Goal: Information Seeking & Learning: Learn about a topic

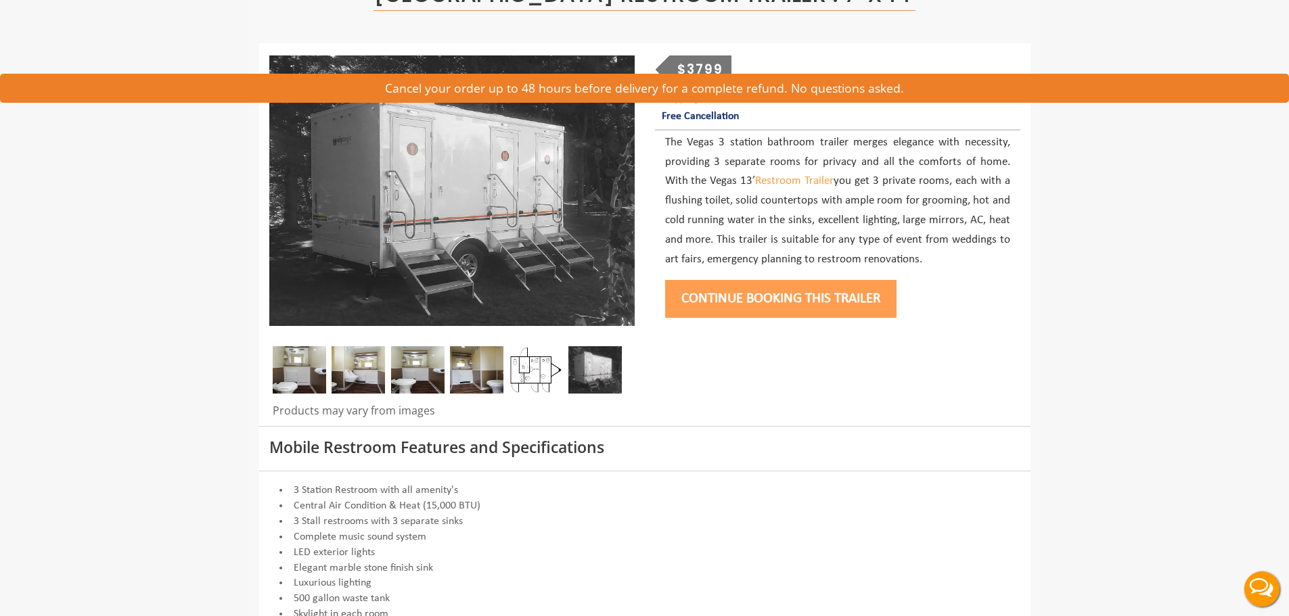
scroll to position [271, 0]
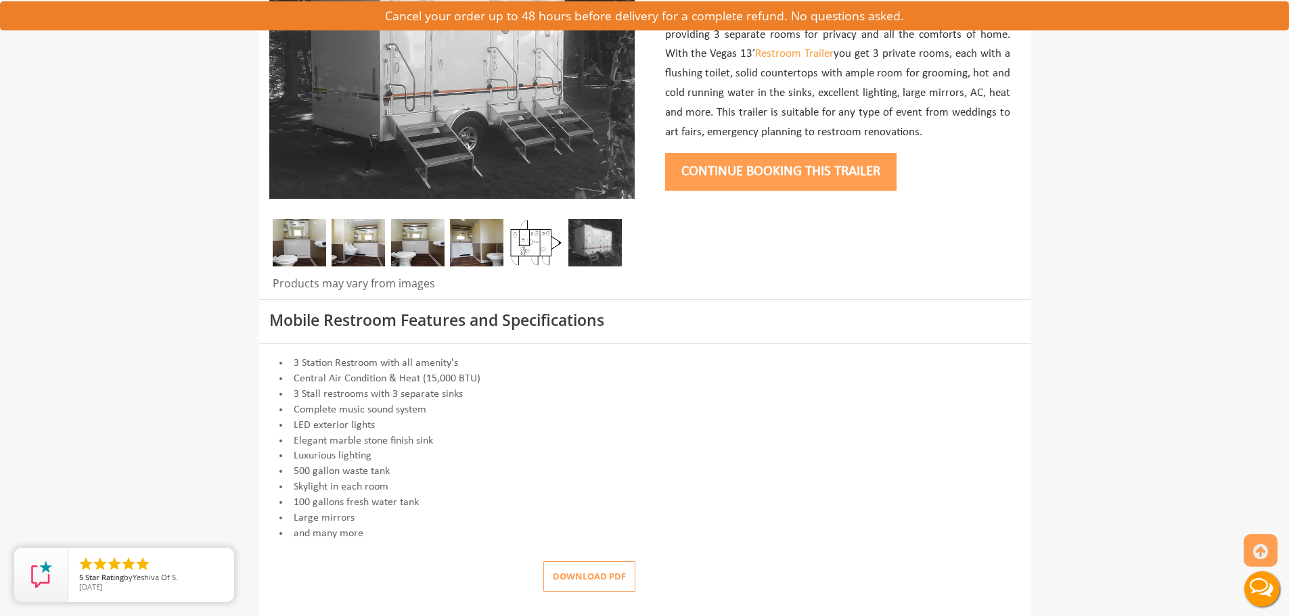
click at [580, 584] on button "Download pdf" at bounding box center [589, 577] width 92 height 30
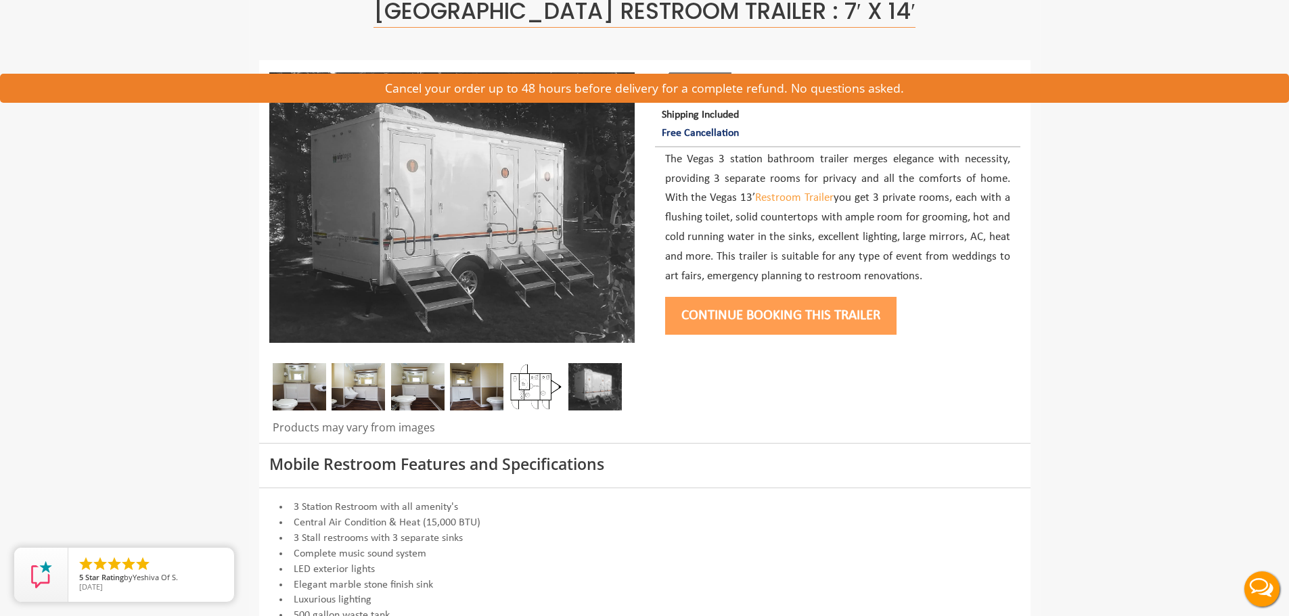
scroll to position [0, 0]
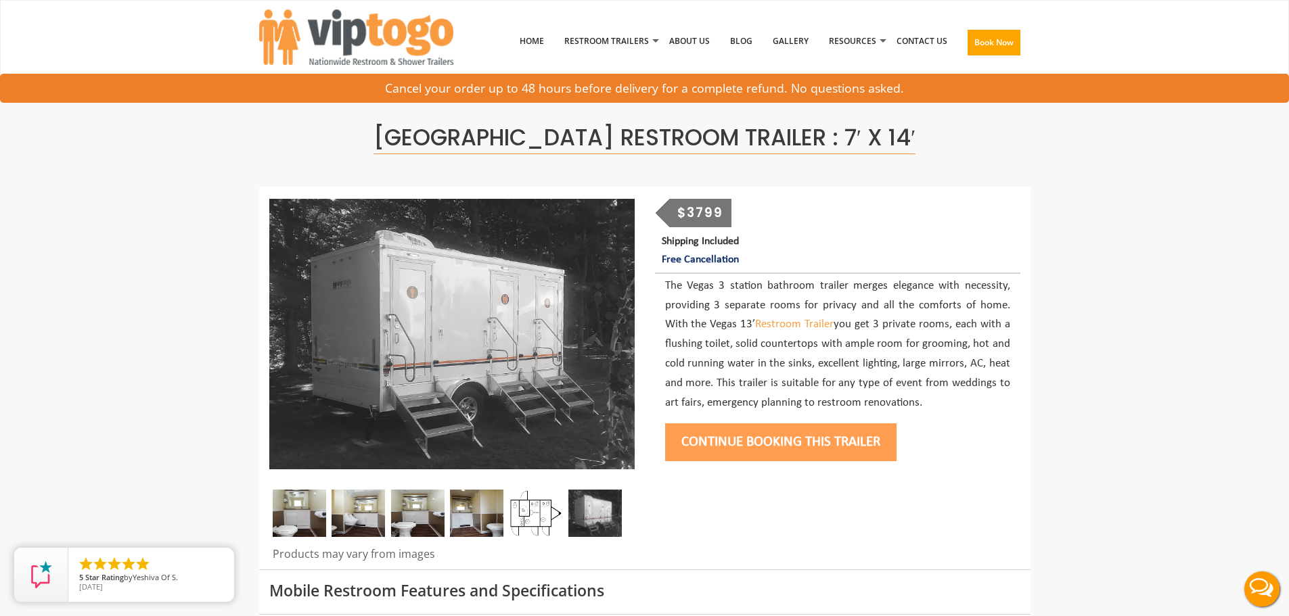
click at [708, 215] on div "$3799" at bounding box center [700, 213] width 62 height 28
click at [501, 130] on span "Three Station Vegas Restroom Trailer : 7′ x 14′" at bounding box center [644, 138] width 542 height 32
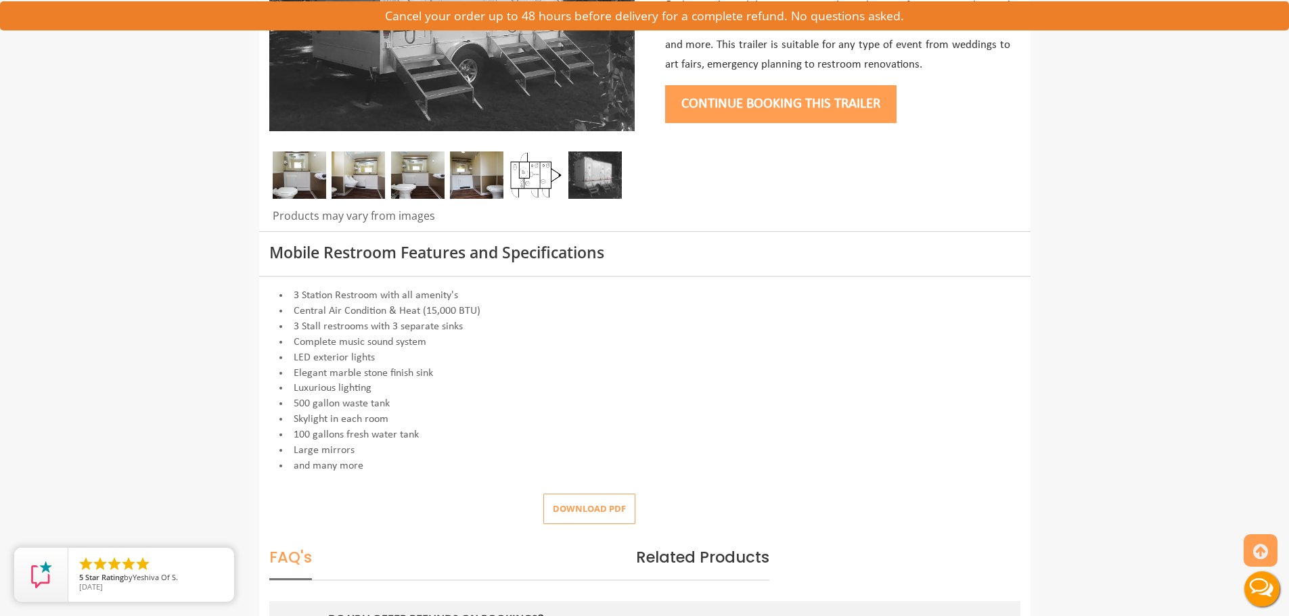
drag, startPoint x: 366, startPoint y: 396, endPoint x: 382, endPoint y: 413, distance: 23.0
click at [367, 397] on li "500 gallon waste tank" at bounding box center [644, 404] width 751 height 16
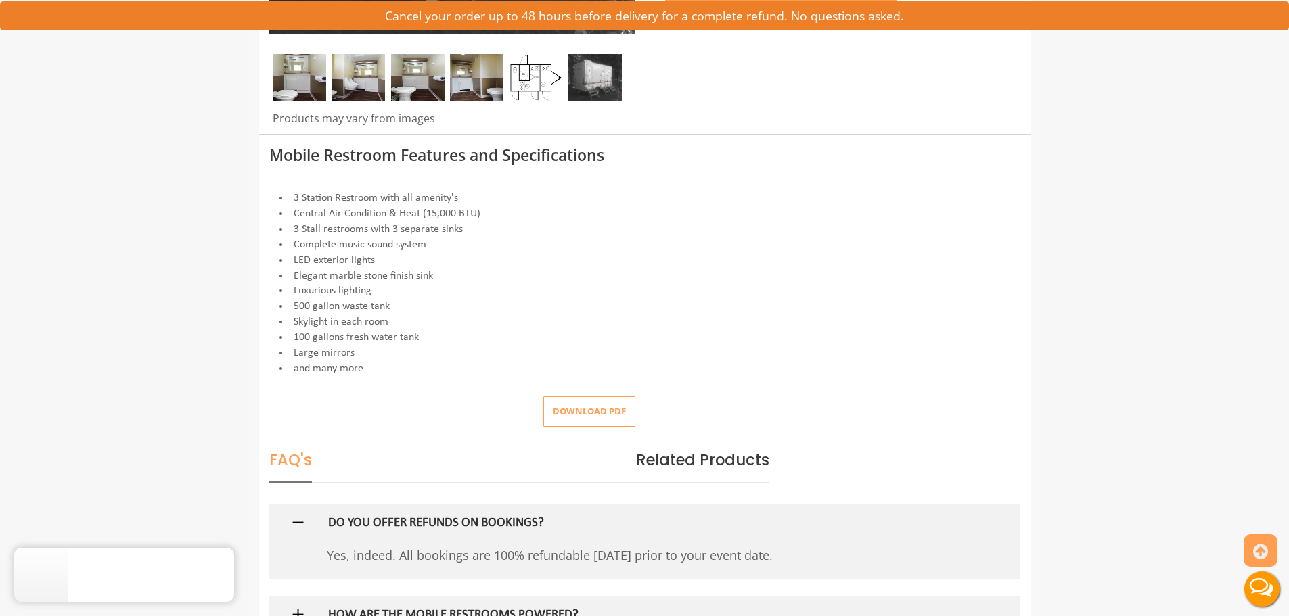
scroll to position [203, 0]
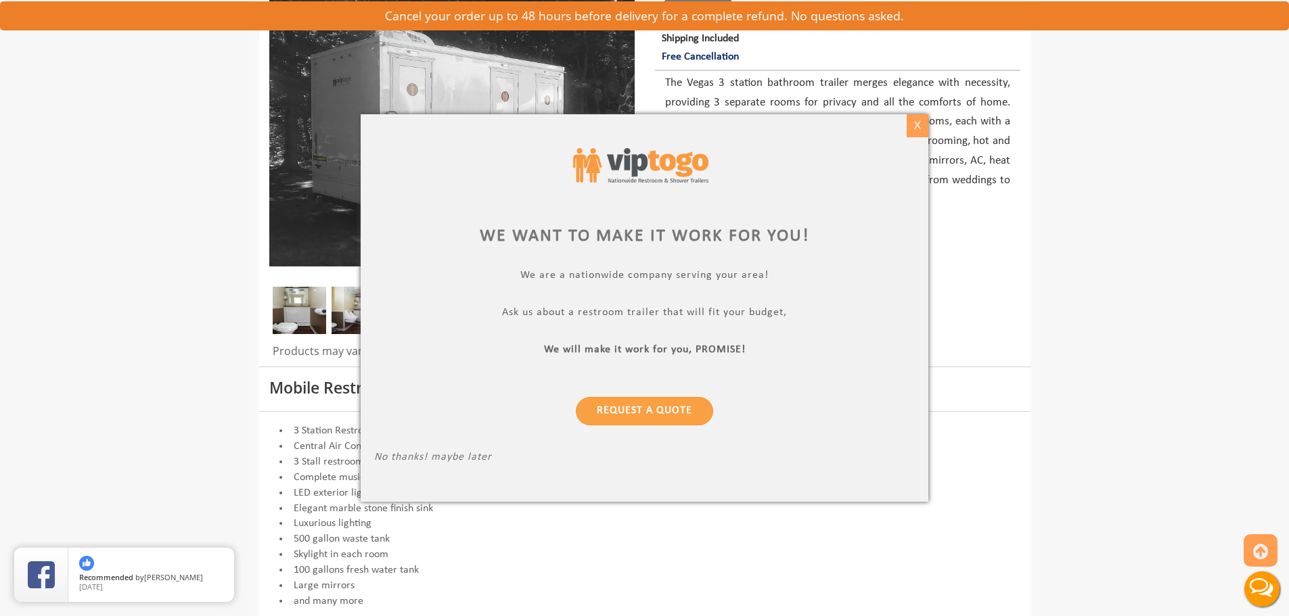
click at [916, 124] on div "X" at bounding box center [917, 125] width 21 height 23
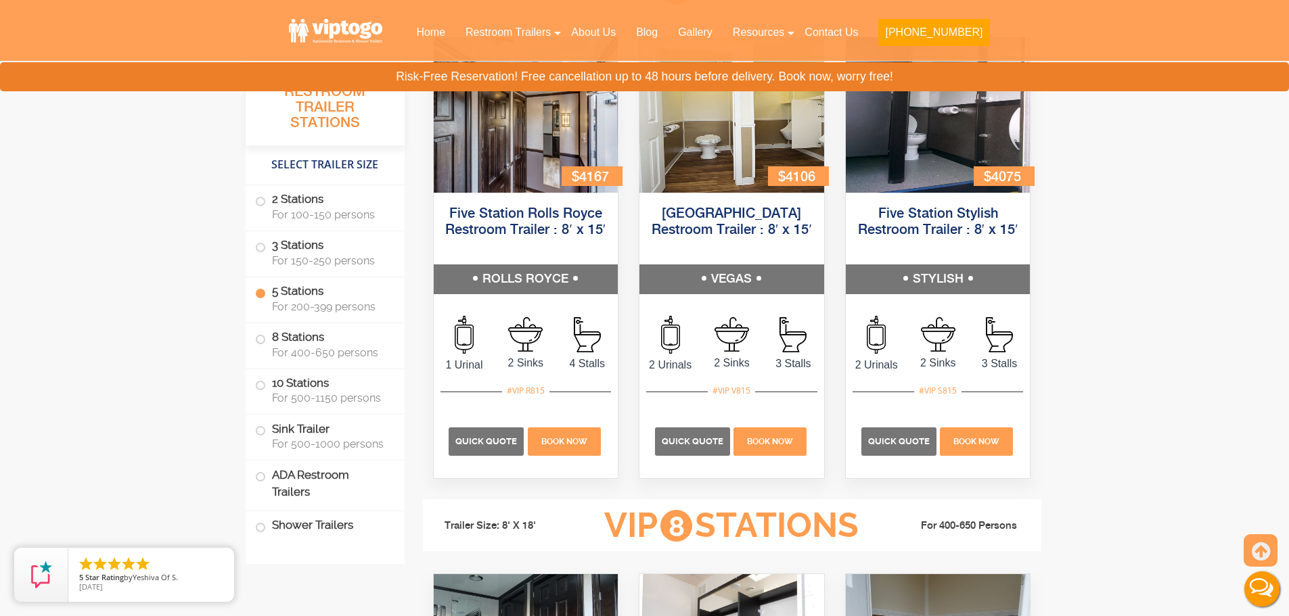
scroll to position [2165, 0]
click at [729, 398] on div "#VIP V815" at bounding box center [732, 391] width 48 height 18
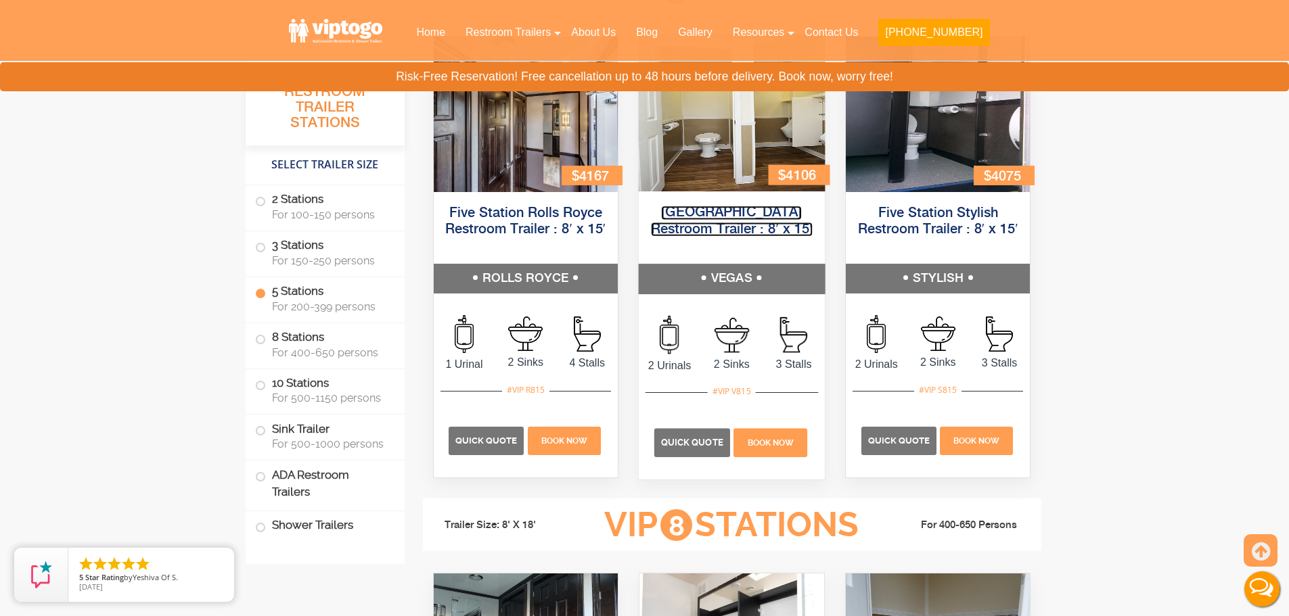
click at [748, 212] on link "[GEOGRAPHIC_DATA] Restroom Trailer : 8′ x 15′" at bounding box center [732, 221] width 162 height 30
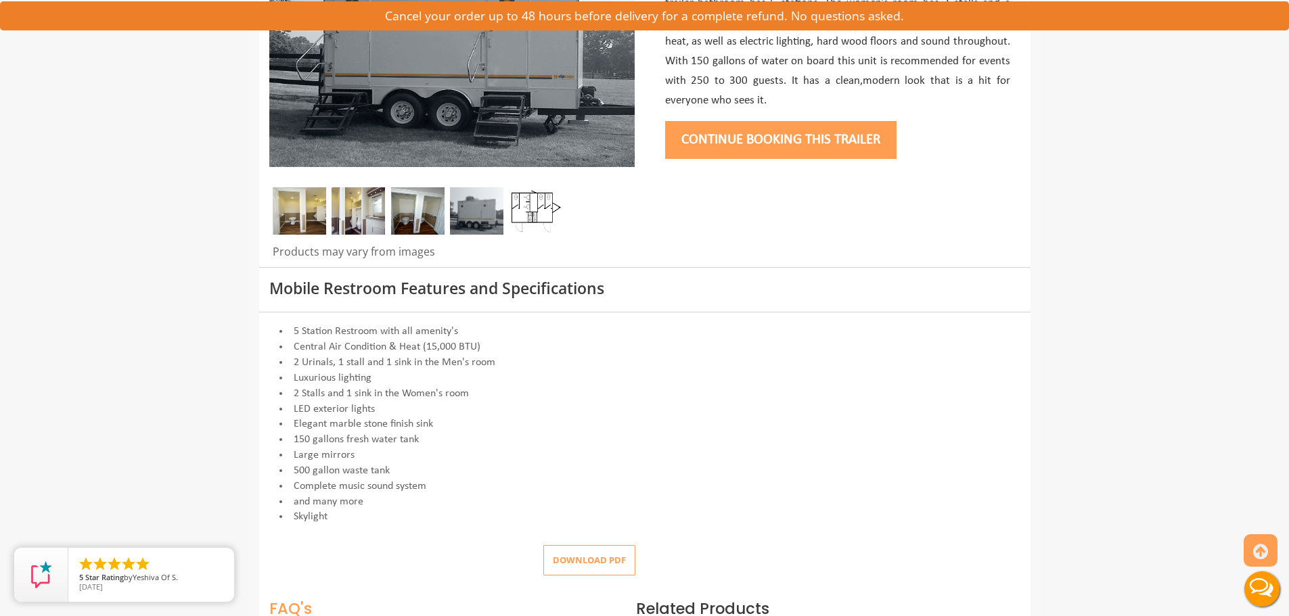
scroll to position [406, 0]
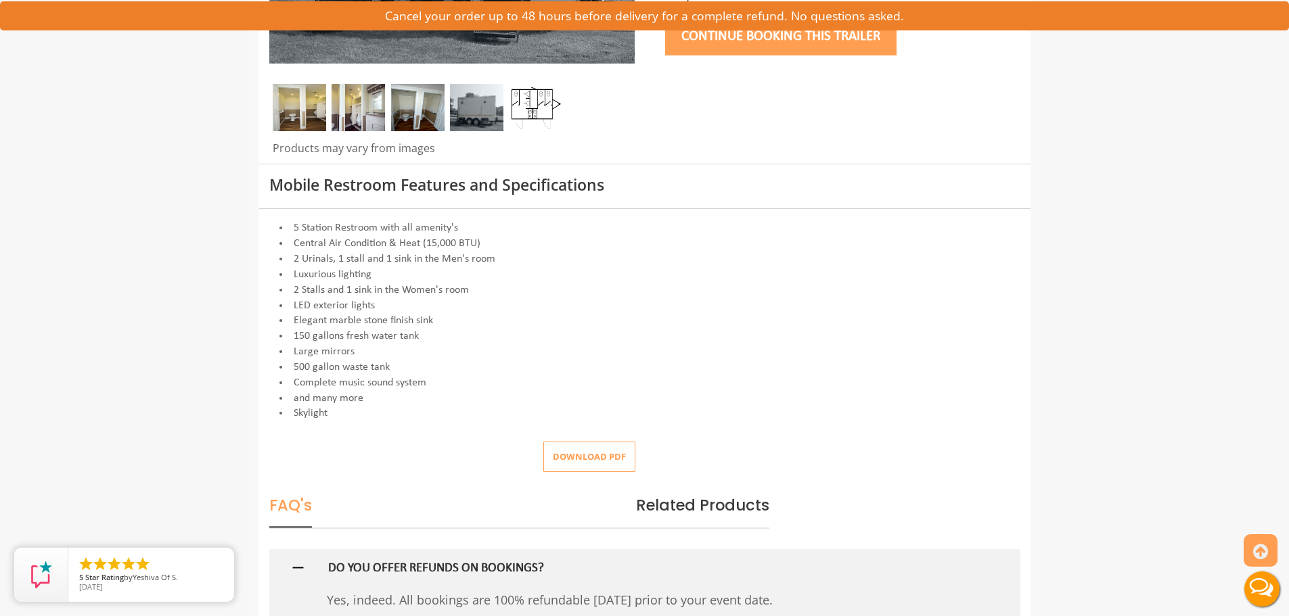
click at [587, 458] on button "Download pdf" at bounding box center [589, 457] width 92 height 30
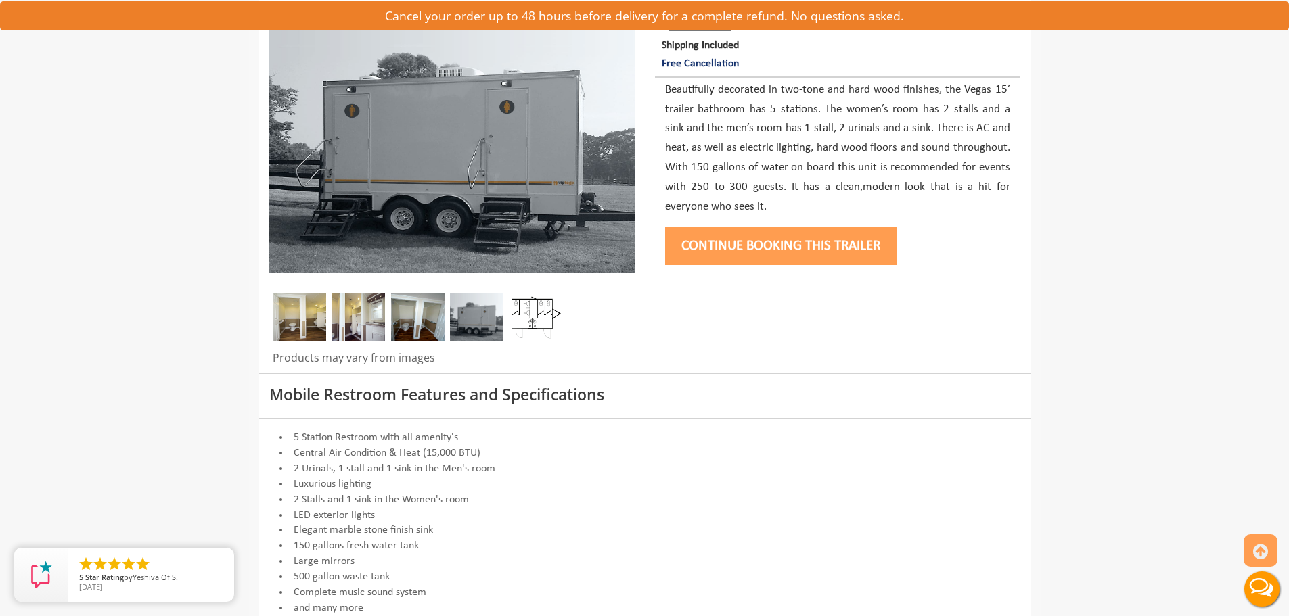
scroll to position [0, 0]
